Goal: Check status: Check status

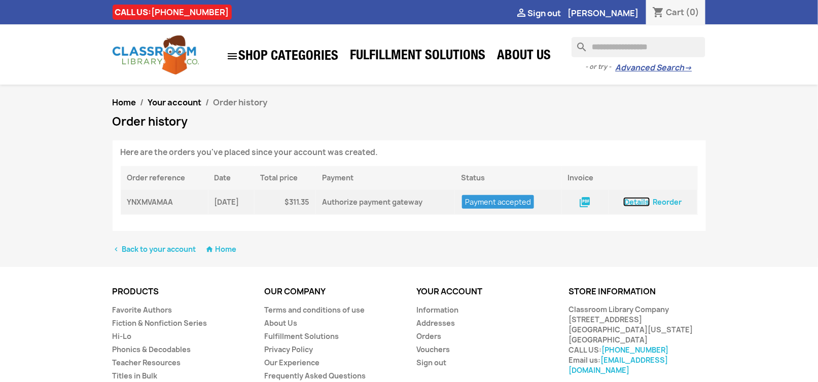
click at [633, 202] on link "Details" at bounding box center [636, 202] width 27 height 10
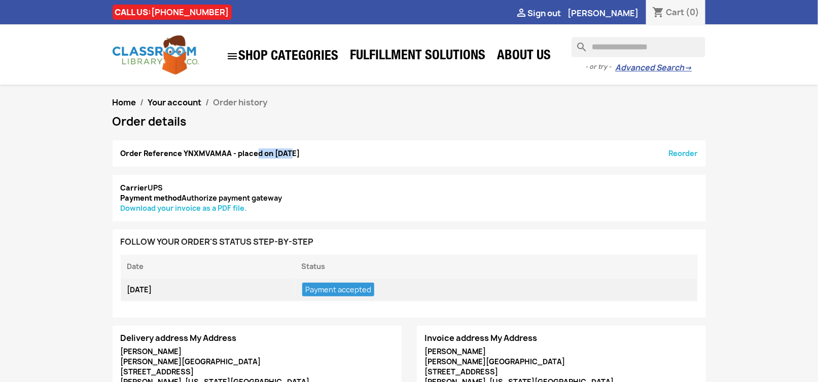
drag, startPoint x: 182, startPoint y: 153, endPoint x: 229, endPoint y: 155, distance: 47.2
click at [229, 155] on strong "Order Reference YNXMVAMAA - placed on 08/27/2025" at bounding box center [210, 154] width 179 height 10
copy strong "YNXMVAMAA"
click at [633, 71] on link "Advanced Search →" at bounding box center [653, 68] width 77 height 10
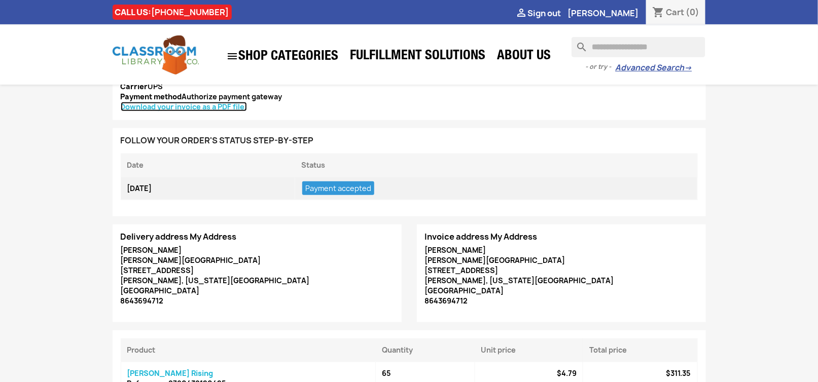
click at [211, 103] on link "Download your invoice as a PDF file." at bounding box center [184, 107] width 126 height 10
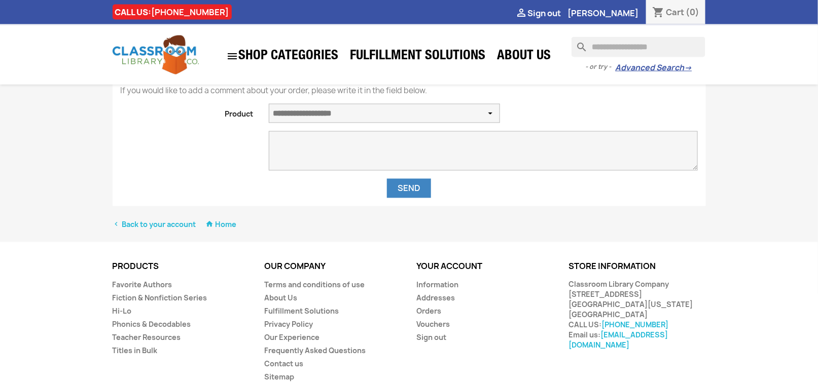
scroll to position [355, 0]
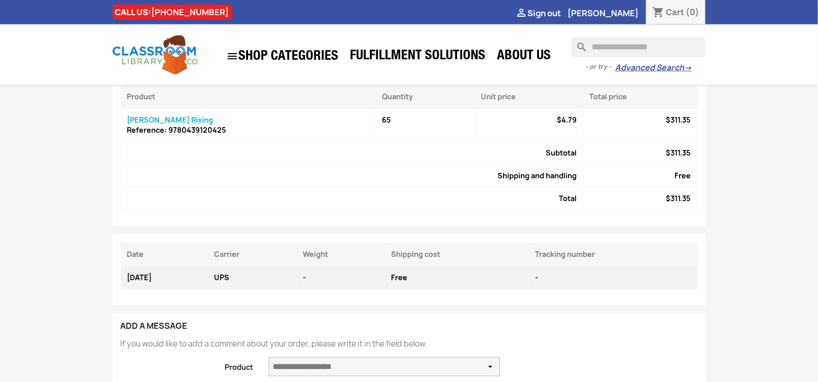
drag, startPoint x: 176, startPoint y: 152, endPoint x: 216, endPoint y: 140, distance: 41.7
click at [179, 152] on td "Subtotal" at bounding box center [352, 153] width 462 height 23
drag, startPoint x: 233, startPoint y: 128, endPoint x: 122, endPoint y: 119, distance: 111.9
click at [122, 119] on td "Esperanza Rising Reference: 9780439120425" at bounding box center [248, 125] width 255 height 33
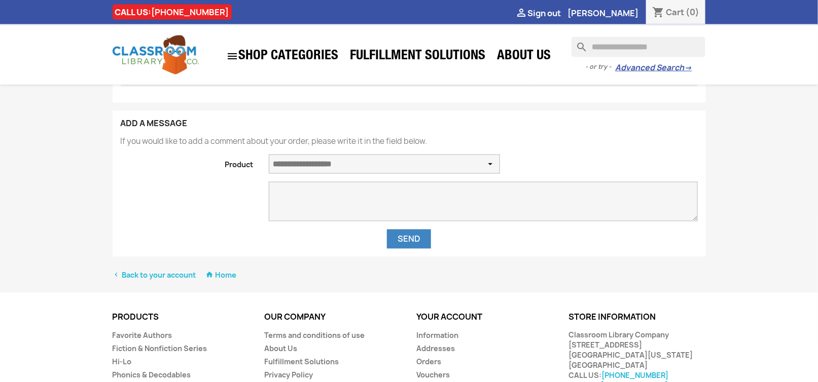
scroll to position [641, 0]
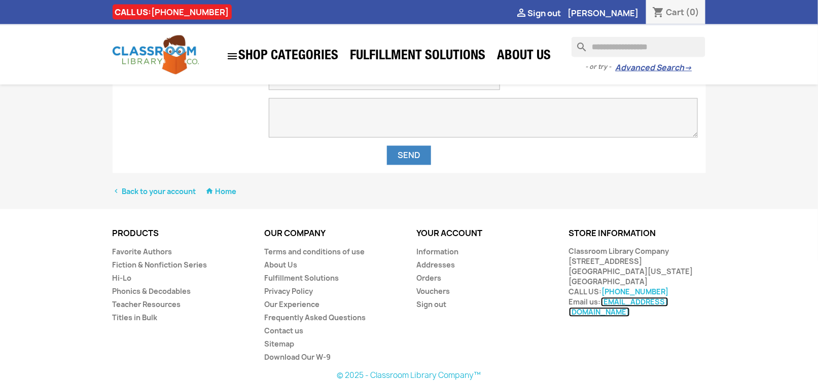
click at [631, 310] on link "[EMAIL_ADDRESS][DOMAIN_NAME]" at bounding box center [618, 308] width 99 height 20
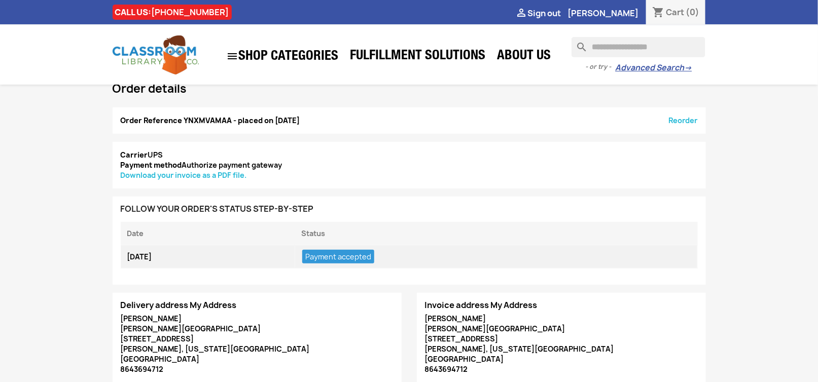
scroll to position [0, 0]
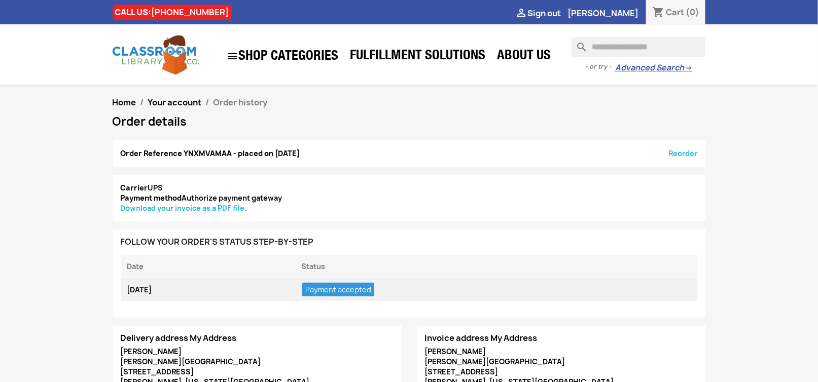
click at [374, 293] on span "Payment accepted" at bounding box center [338, 290] width 72 height 14
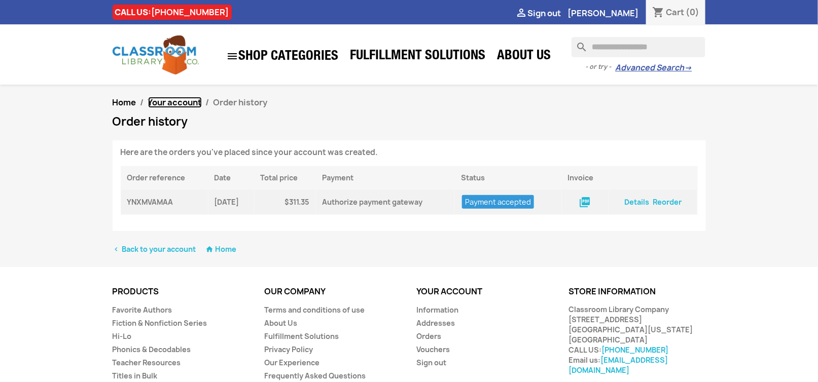
click at [167, 100] on span "Your account" at bounding box center [175, 102] width 54 height 11
click at [352, 374] on link "Frequently Asked Questions" at bounding box center [315, 376] width 101 height 10
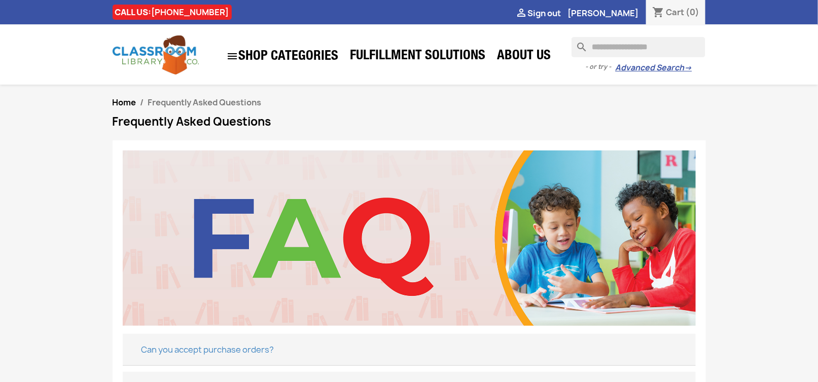
scroll to position [152, 0]
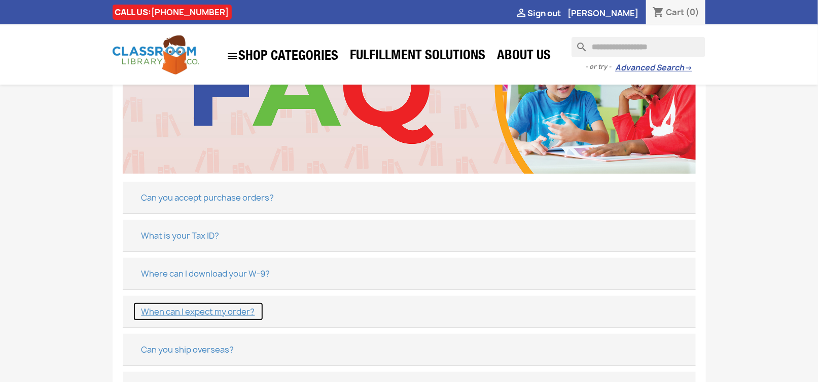
click at [242, 310] on button "When can I expect my order?" at bounding box center [198, 311] width 131 height 19
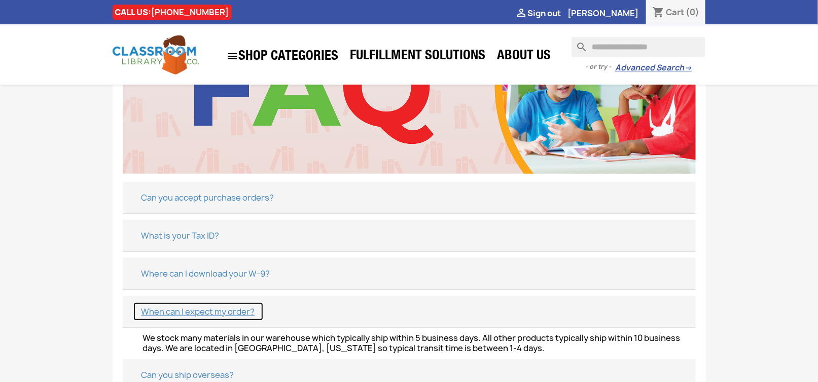
scroll to position [254, 0]
